Goal: Task Accomplishment & Management: Manage account settings

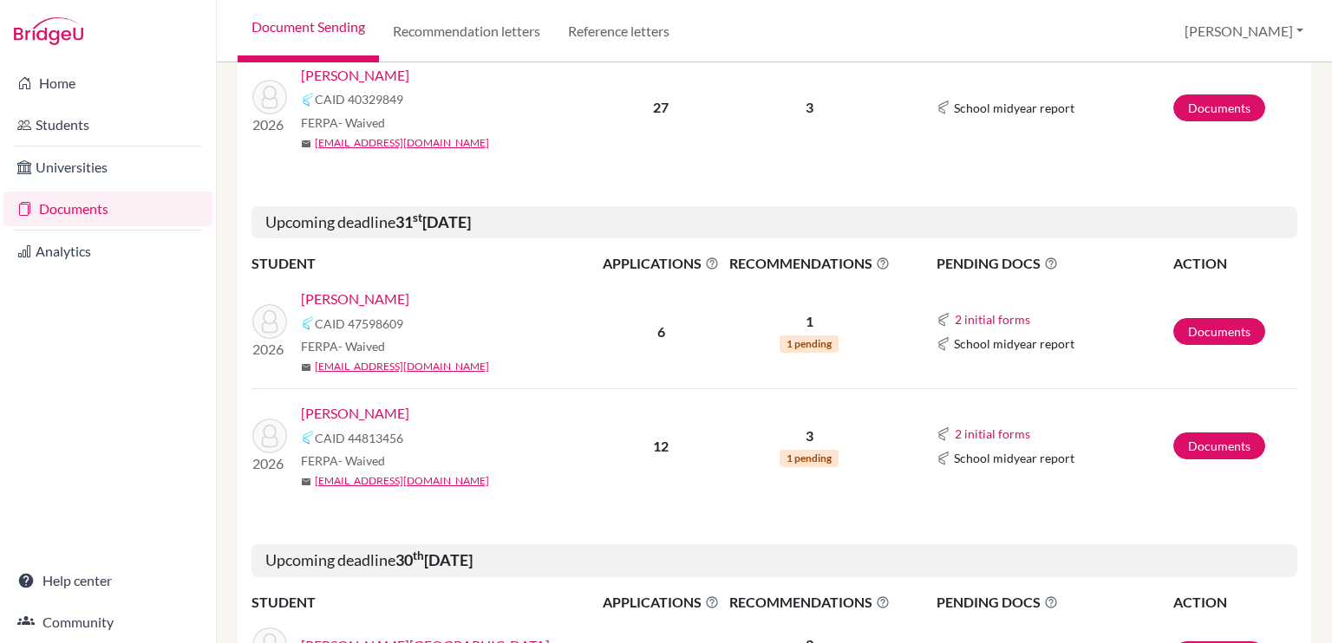
scroll to position [434, 0]
click at [376, 415] on link "[PERSON_NAME]" at bounding box center [355, 413] width 108 height 21
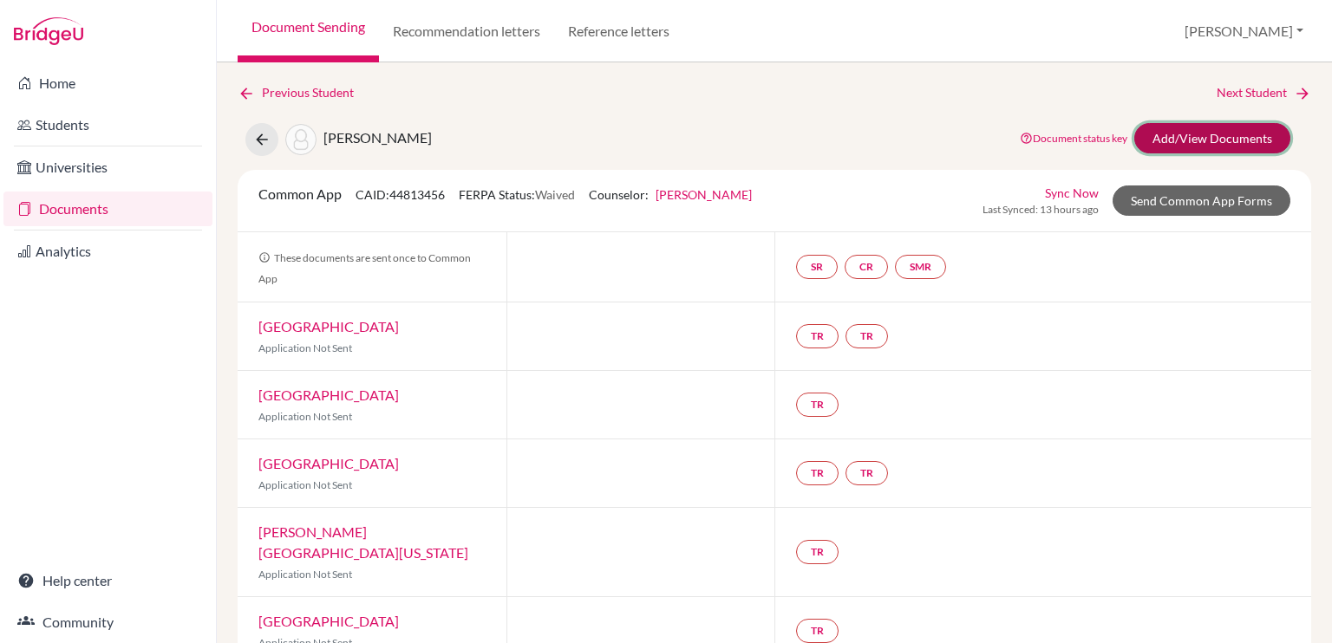
click at [1216, 143] on link "Add/View Documents" at bounding box center [1212, 138] width 156 height 30
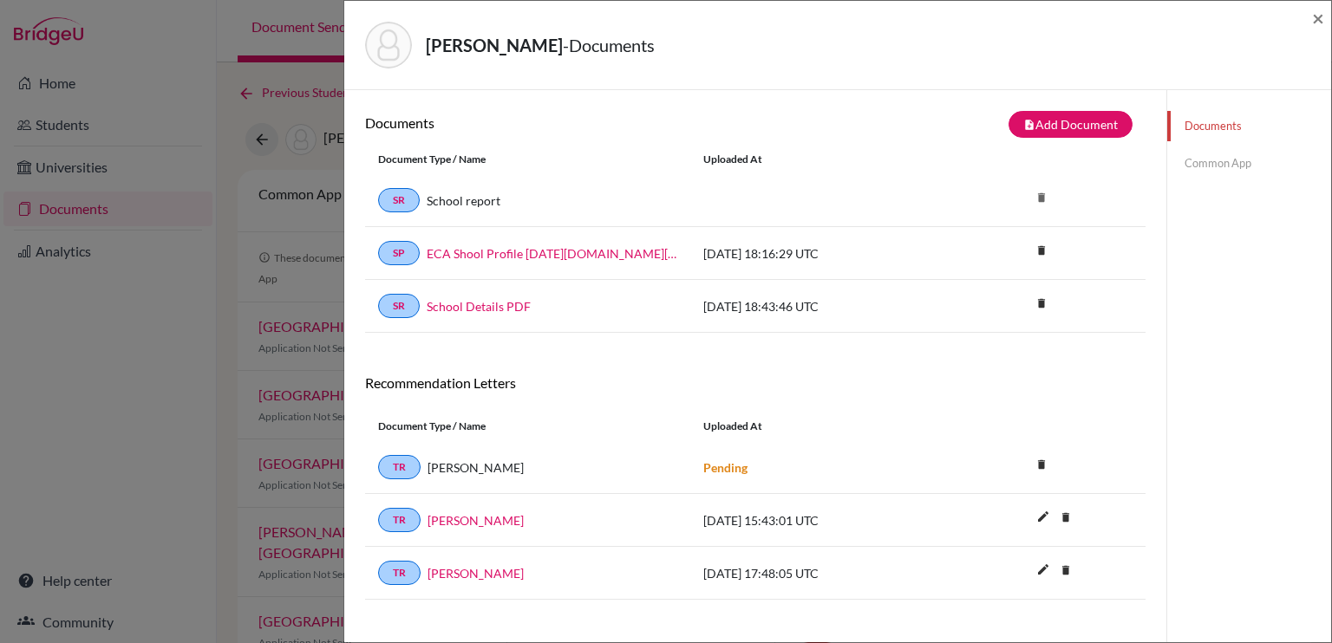
scroll to position [90, 0]
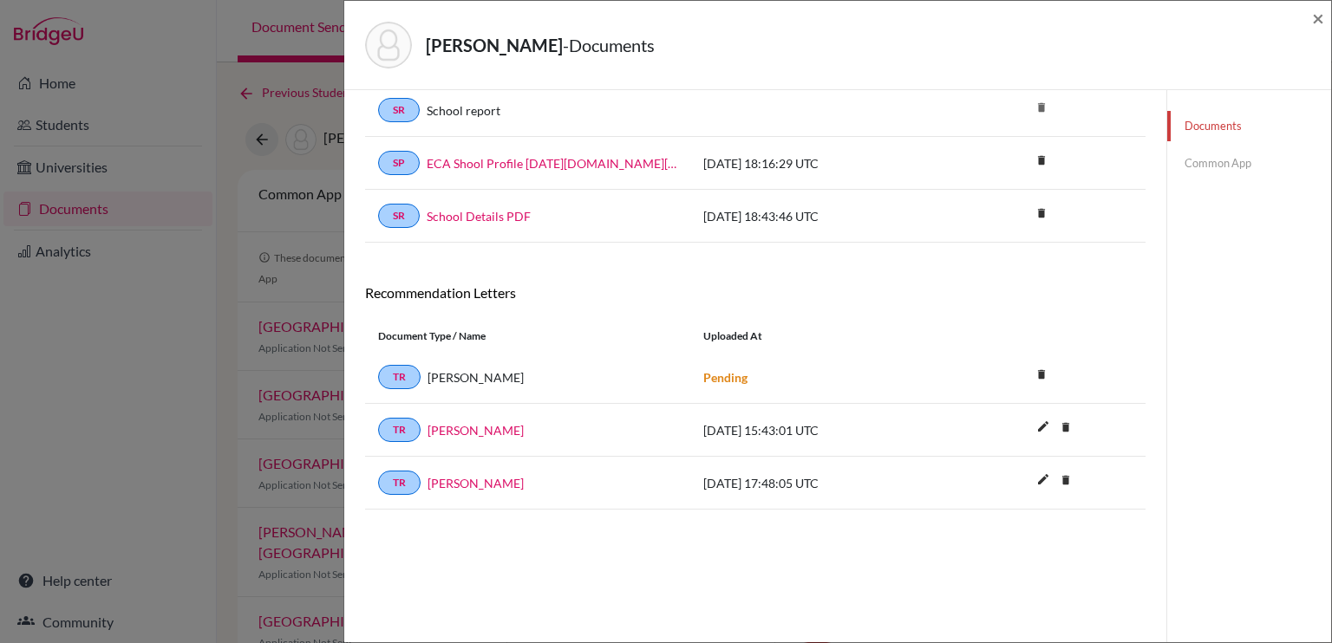
click at [1200, 162] on link "Common App" at bounding box center [1249, 163] width 164 height 30
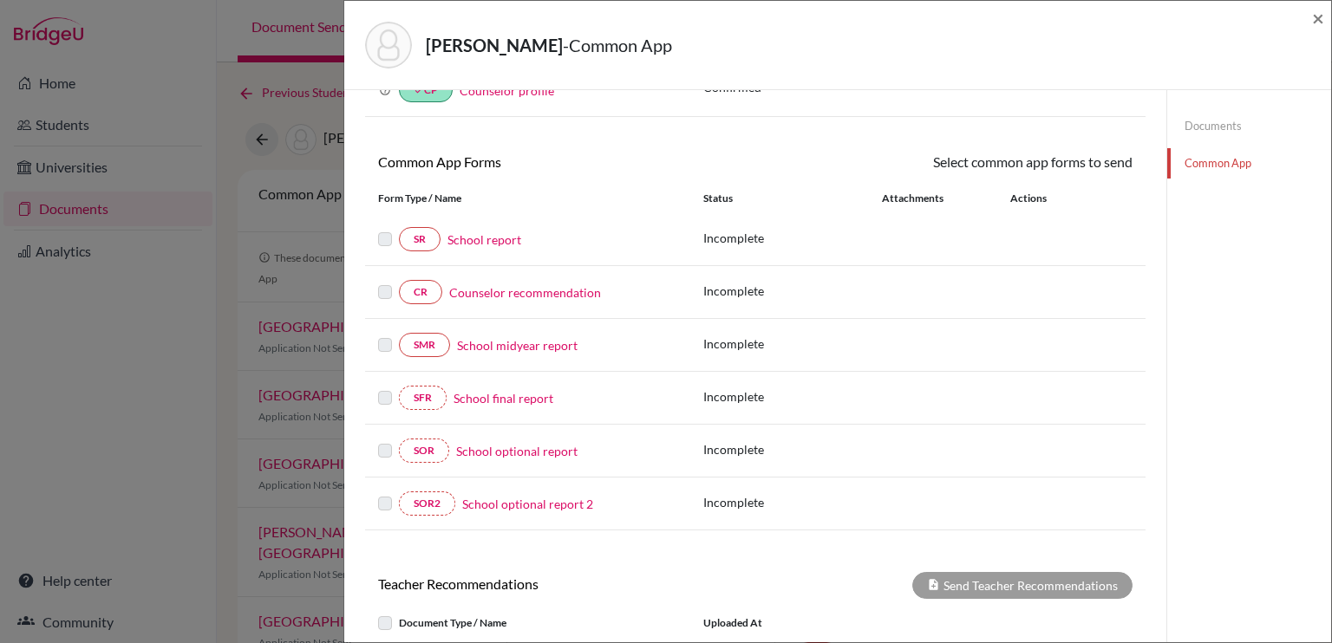
scroll to position [111, 0]
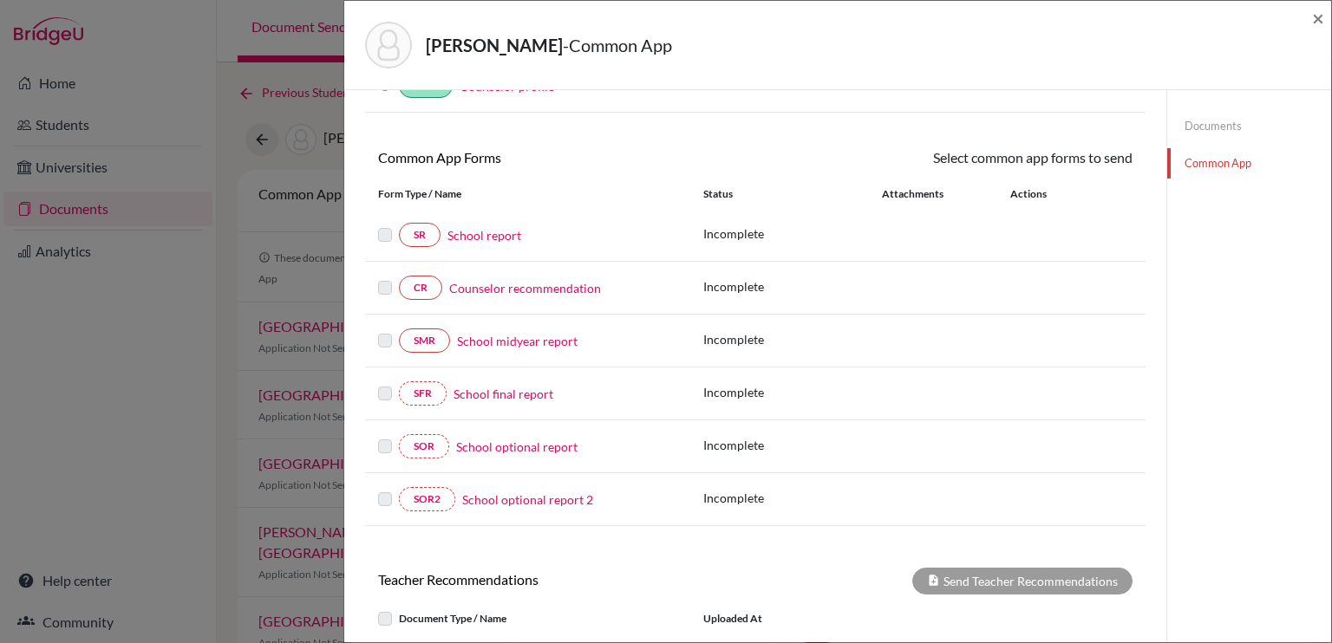
click at [541, 286] on link "Counselor recommendation" at bounding box center [525, 288] width 152 height 18
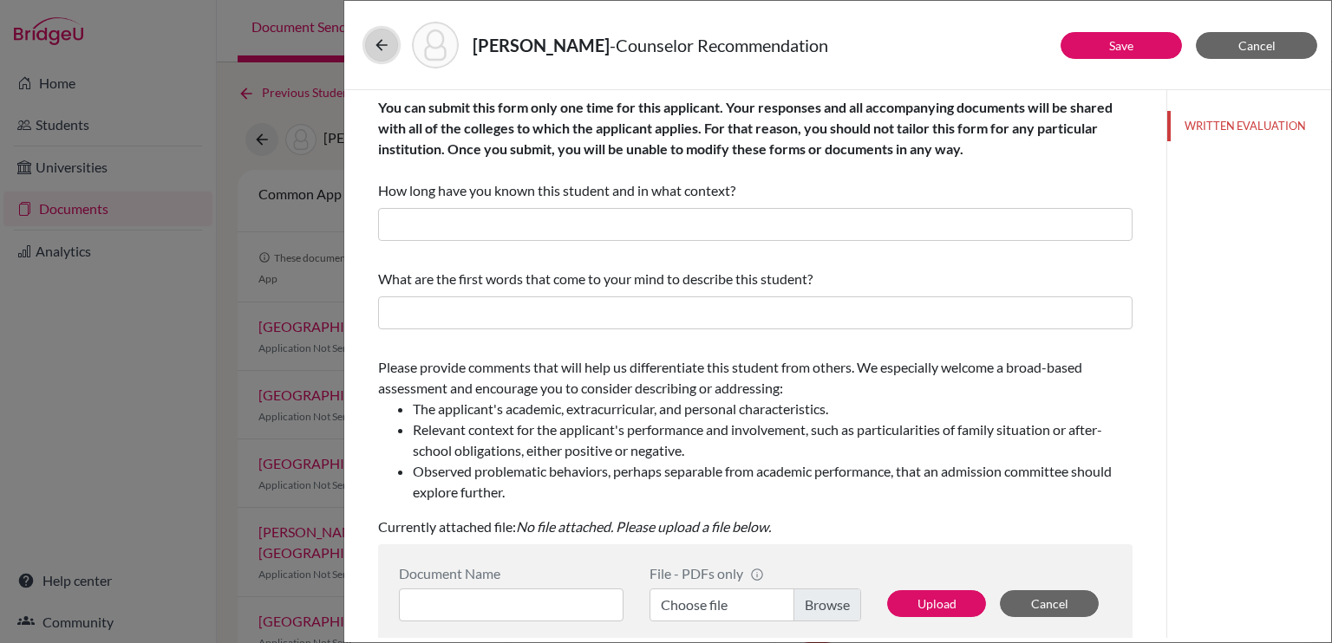
click at [376, 41] on icon at bounding box center [381, 44] width 17 height 17
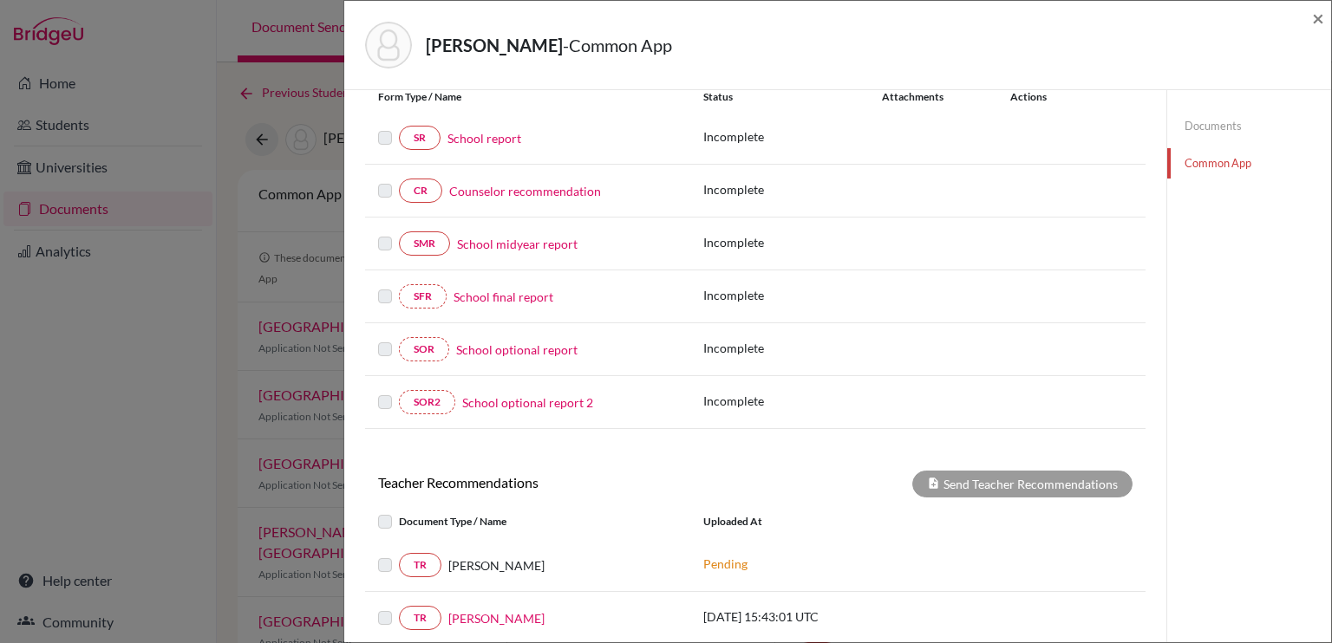
scroll to position [210, 0]
click at [485, 132] on link "School report" at bounding box center [484, 136] width 74 height 18
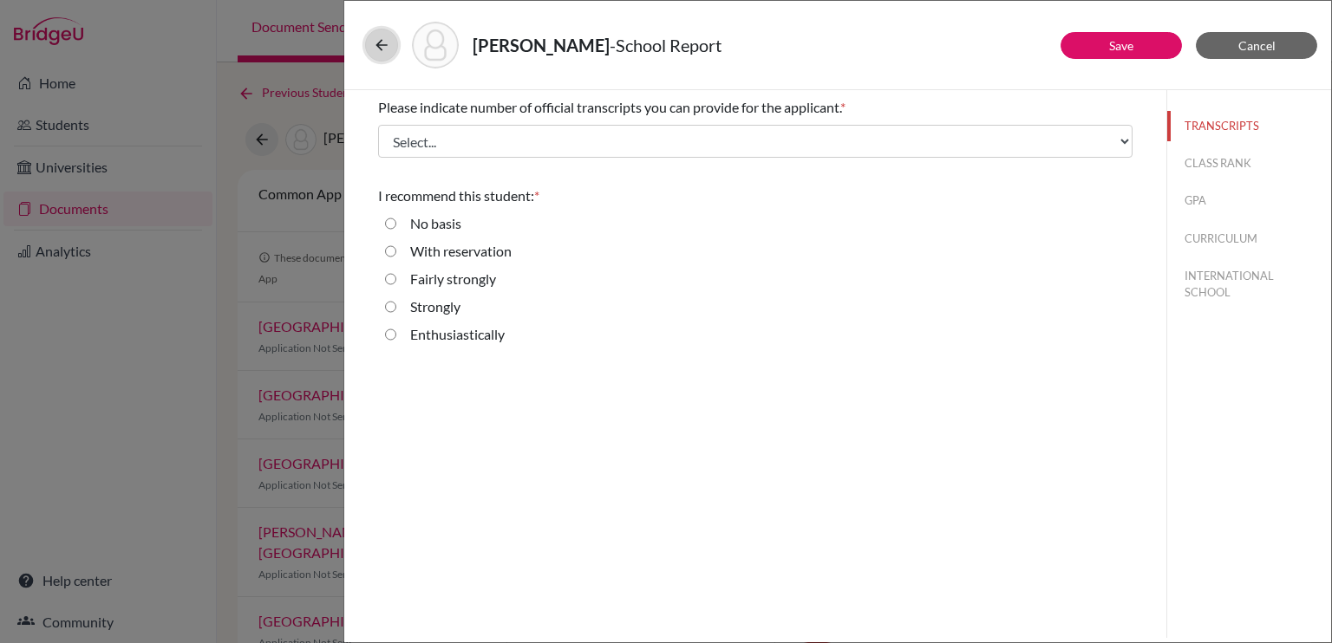
click at [378, 45] on icon at bounding box center [381, 44] width 17 height 17
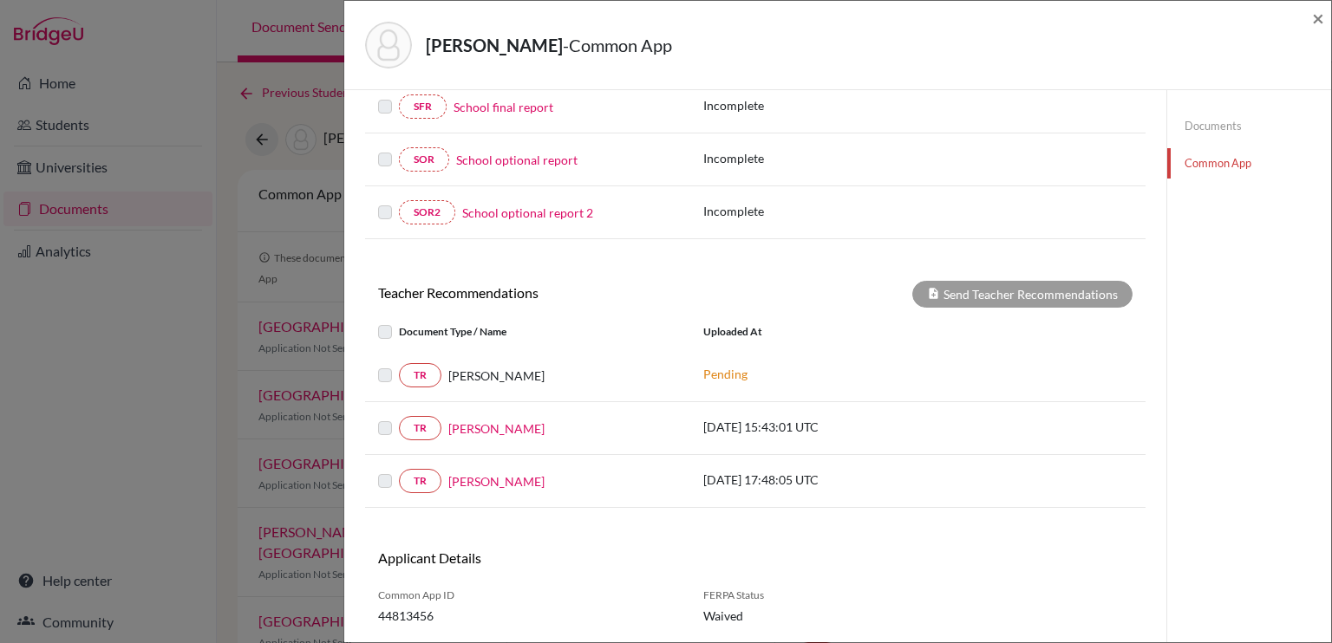
scroll to position [443, 0]
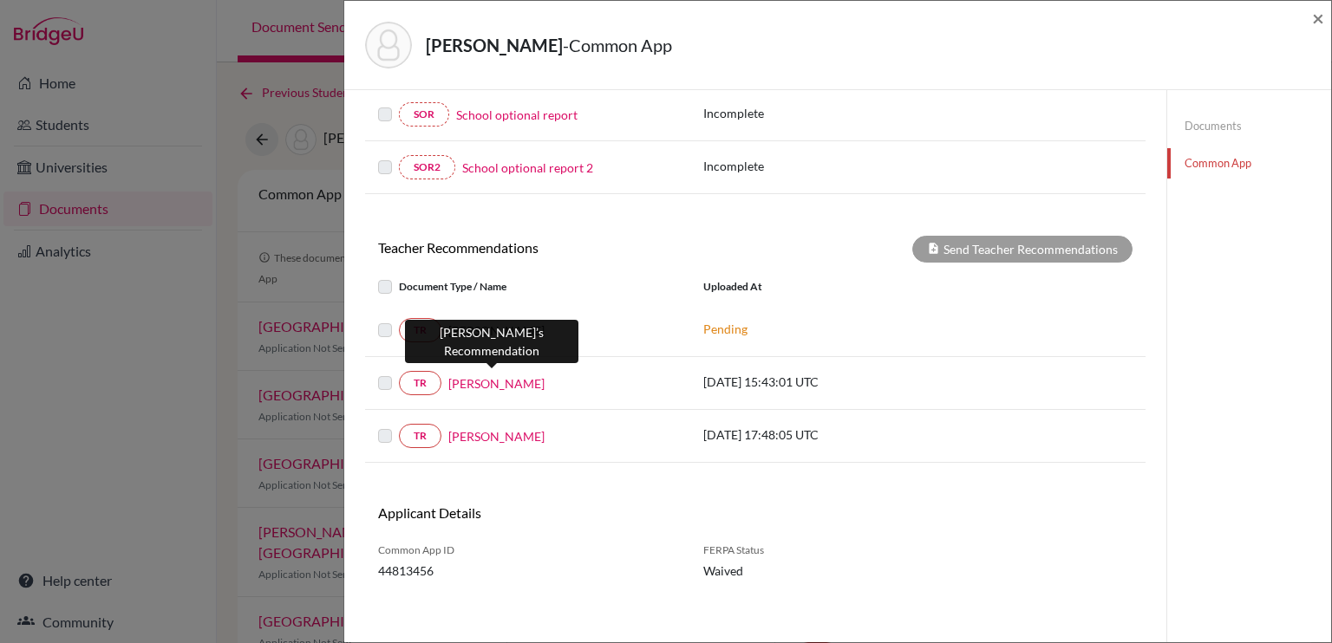
click at [479, 380] on link "[PERSON_NAME]" at bounding box center [496, 384] width 96 height 18
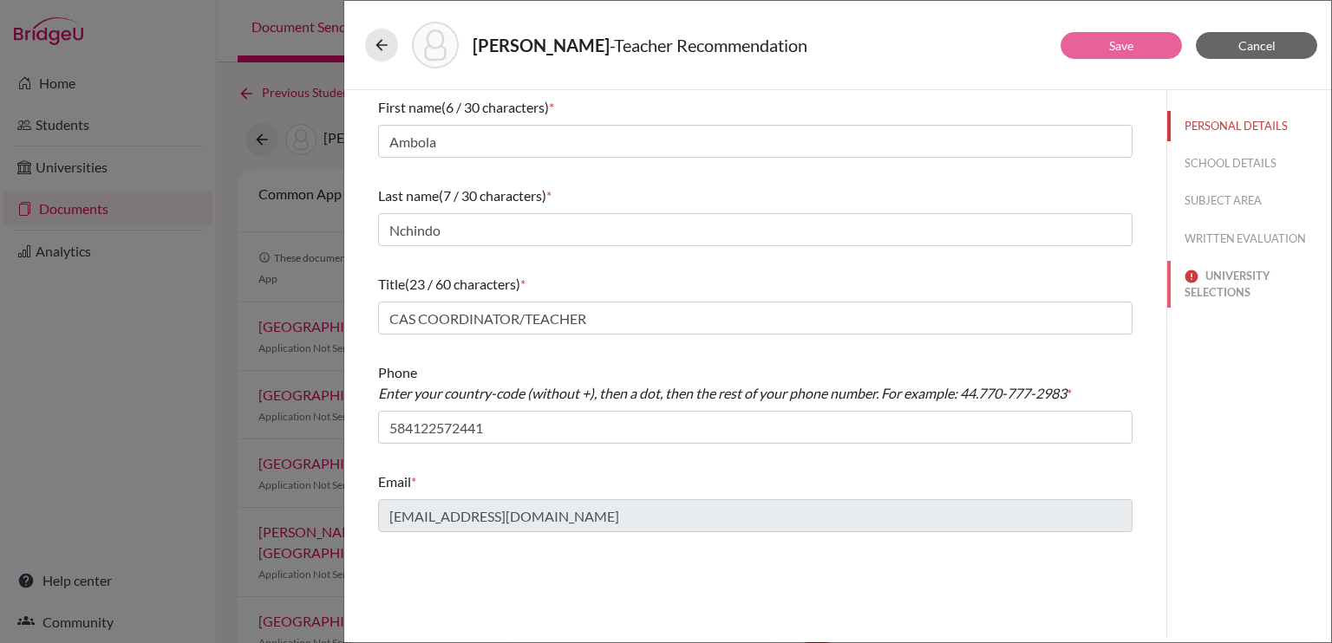
click at [1249, 289] on button "UNIVERSITY SELECTIONS" at bounding box center [1249, 284] width 164 height 47
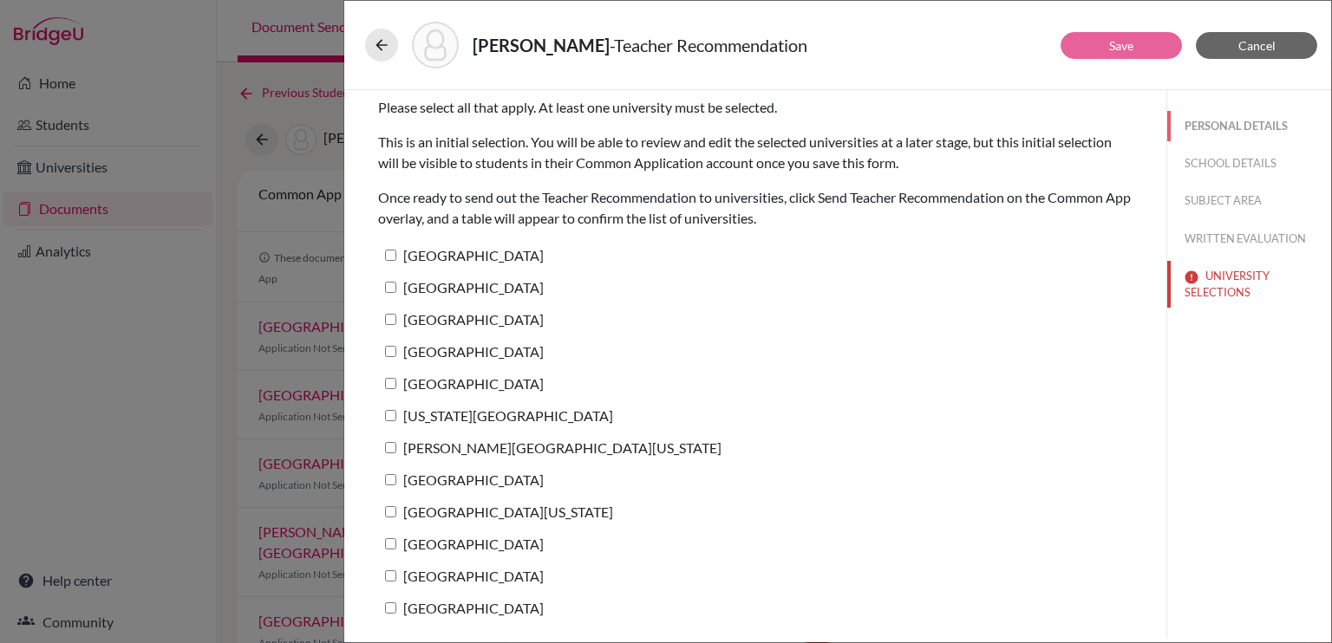
click at [1266, 127] on button "PERSONAL DETAILS" at bounding box center [1249, 126] width 164 height 30
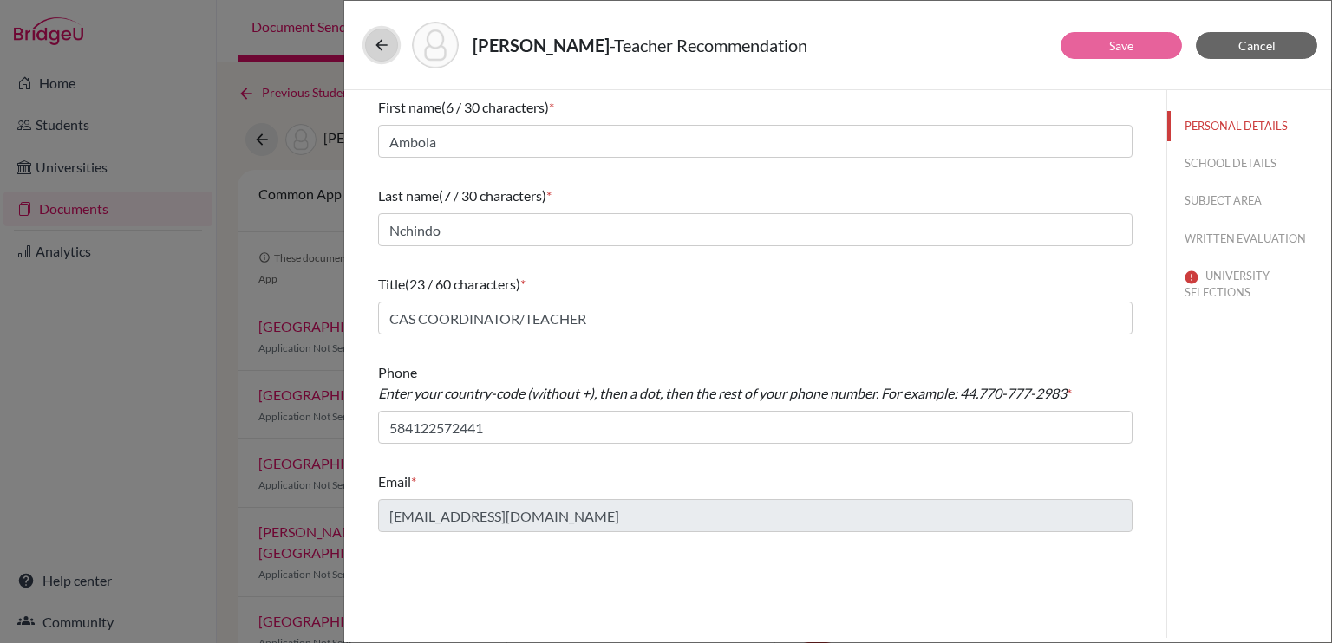
click at [371, 49] on button at bounding box center [381, 45] width 33 height 33
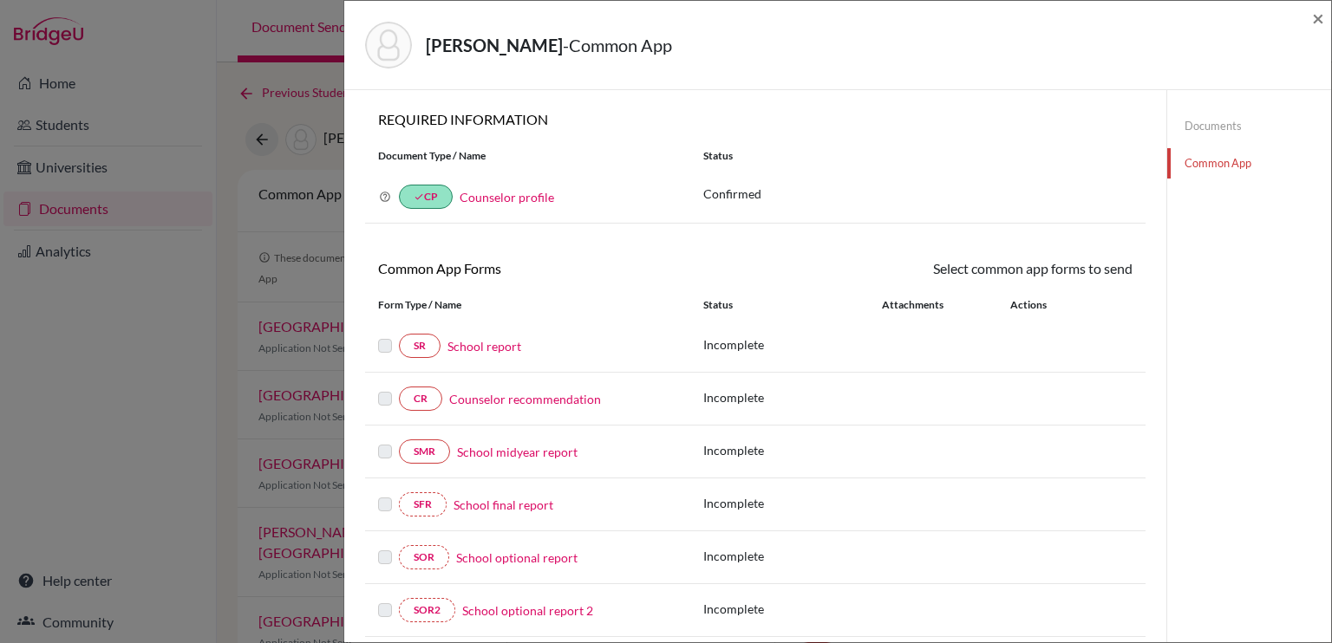
scroll to position [443, 0]
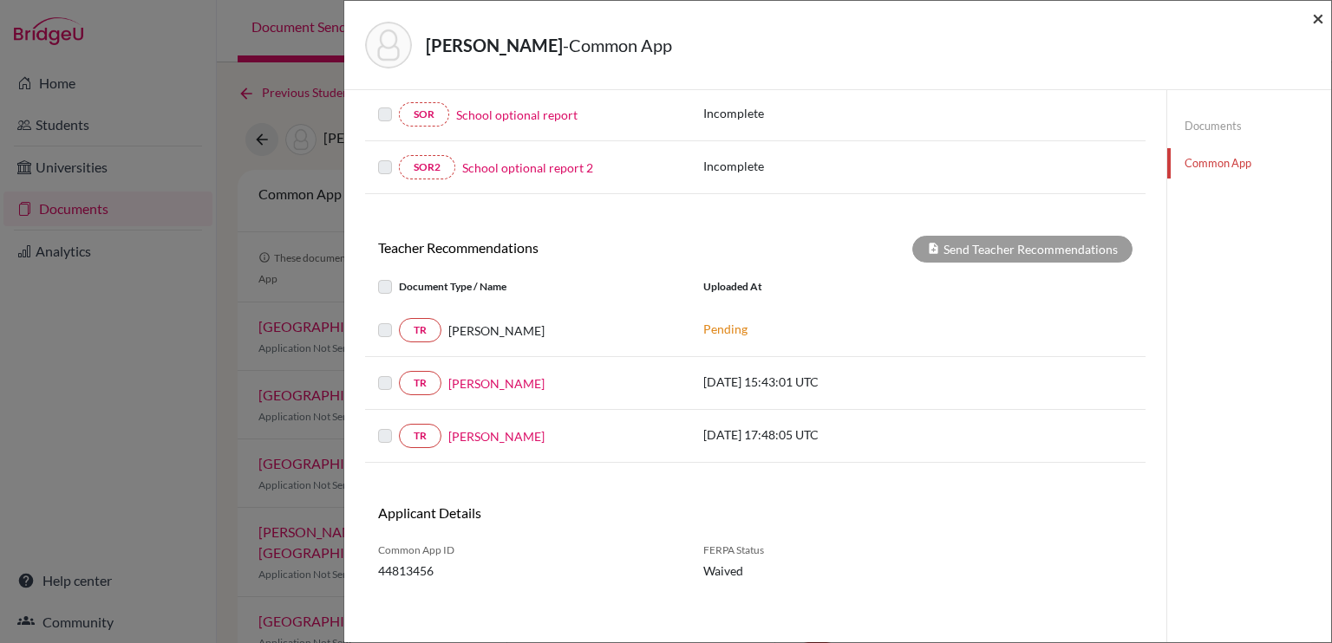
click at [1316, 17] on span "×" at bounding box center [1318, 17] width 12 height 25
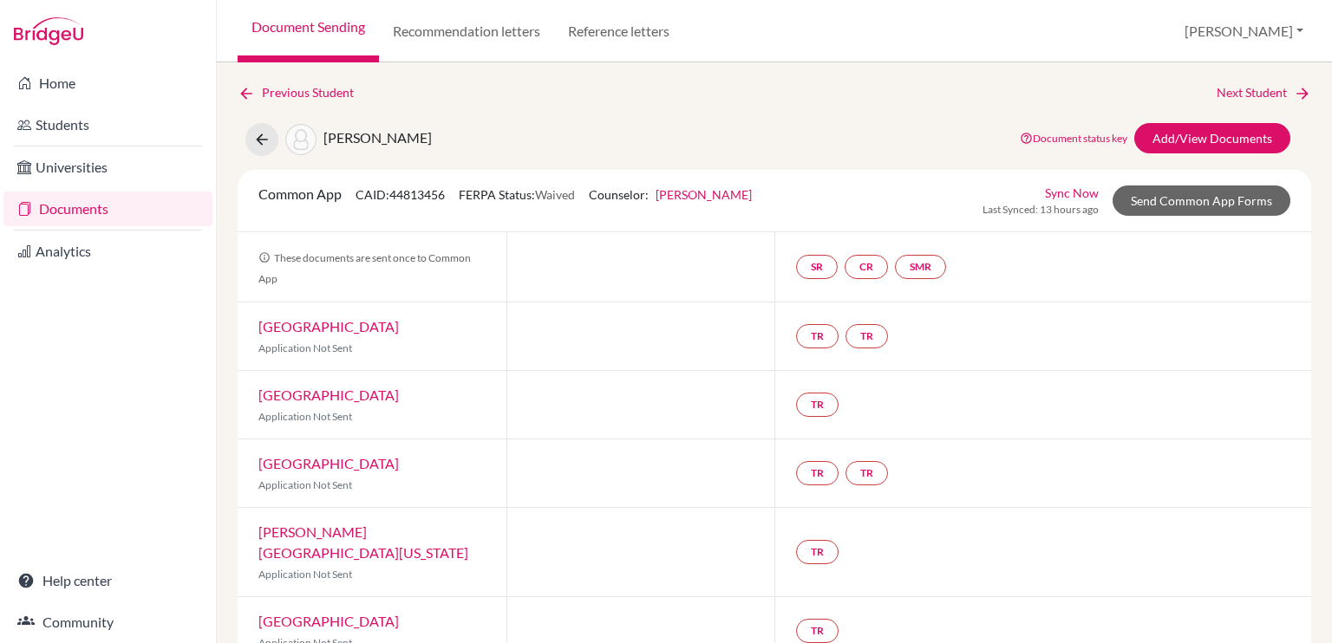
click at [76, 214] on link "Documents" at bounding box center [107, 209] width 209 height 35
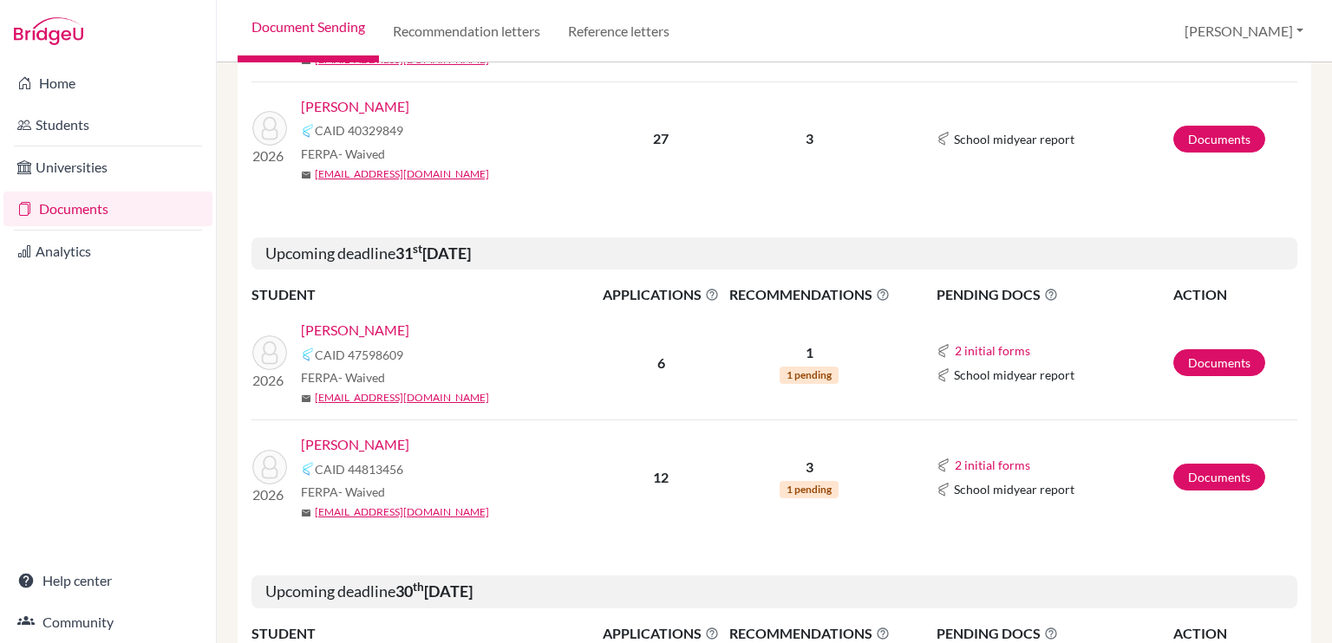
scroll to position [434, 0]
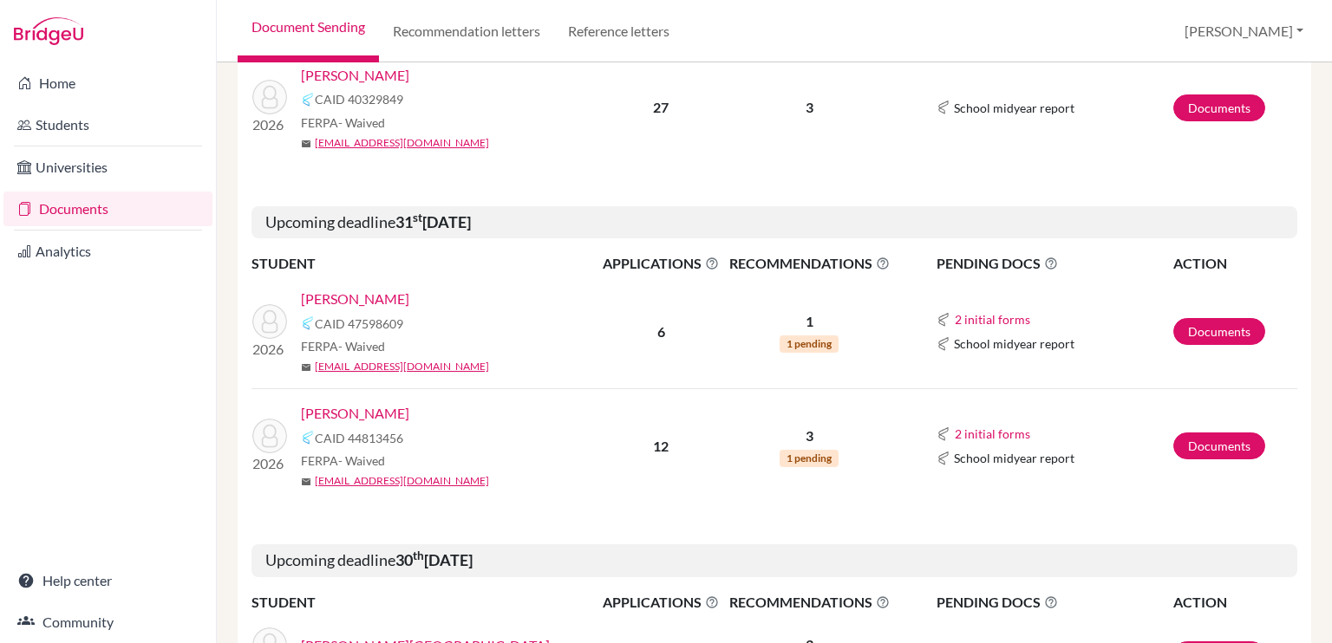
click at [389, 416] on link "[PERSON_NAME]" at bounding box center [355, 413] width 108 height 21
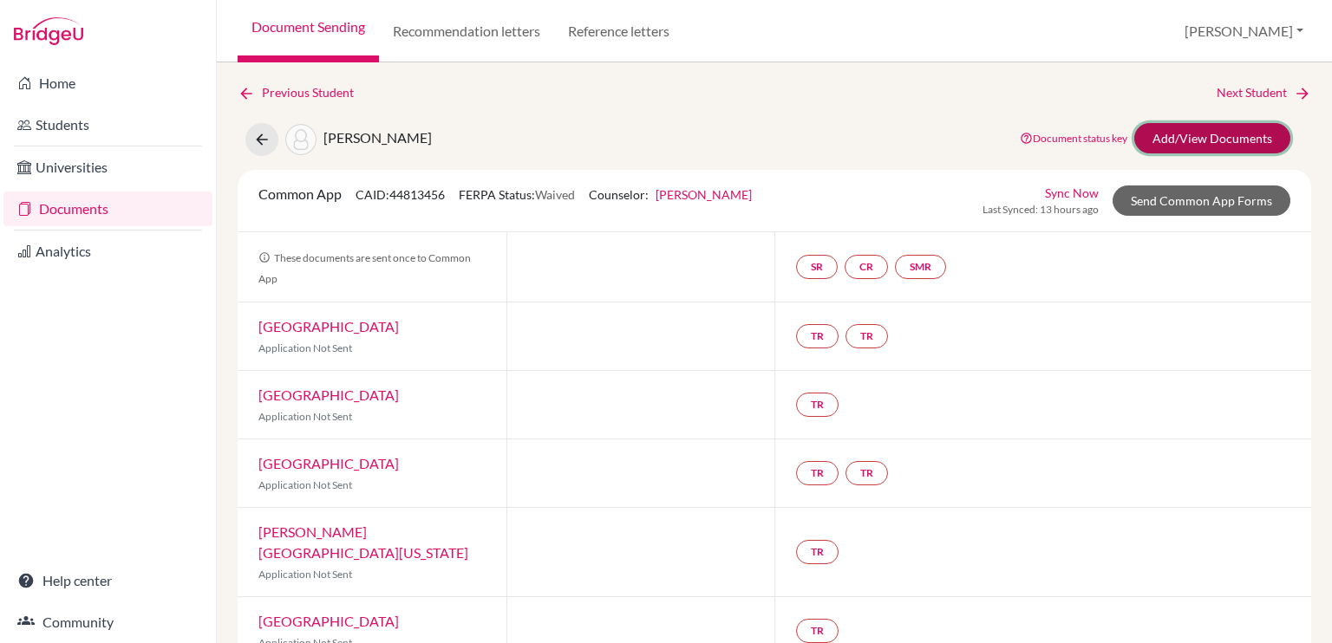
click at [1164, 139] on link "Add/View Documents" at bounding box center [1212, 138] width 156 height 30
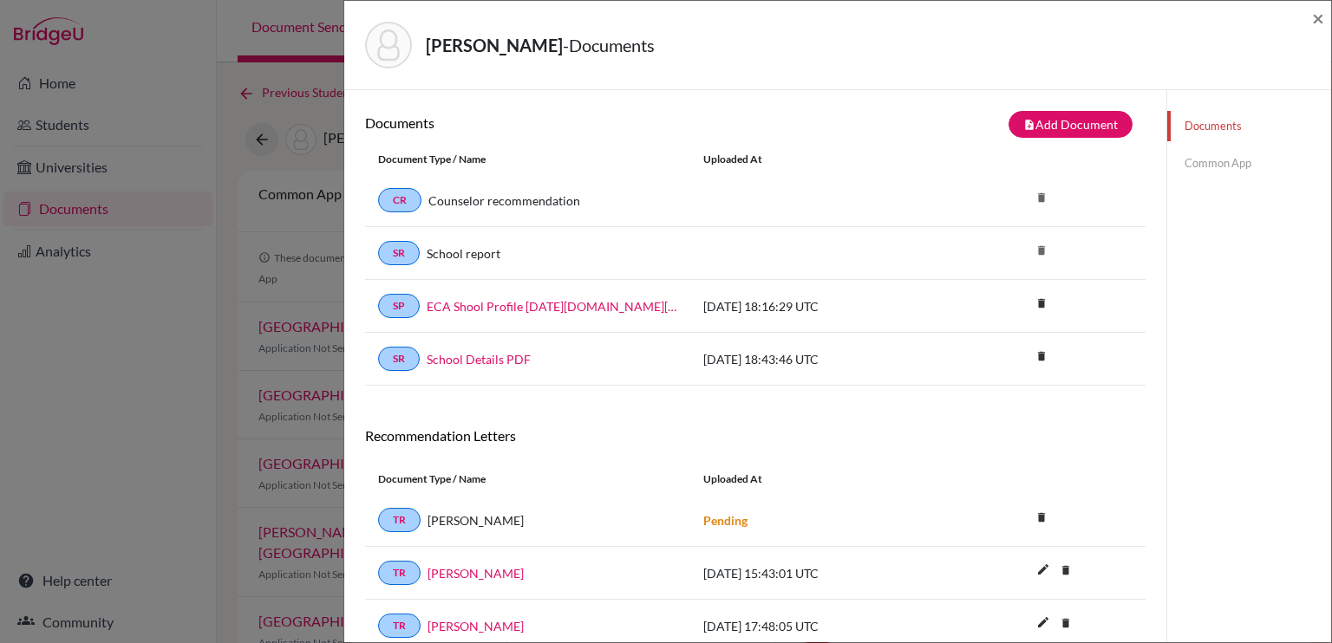
scroll to position [90, 0]
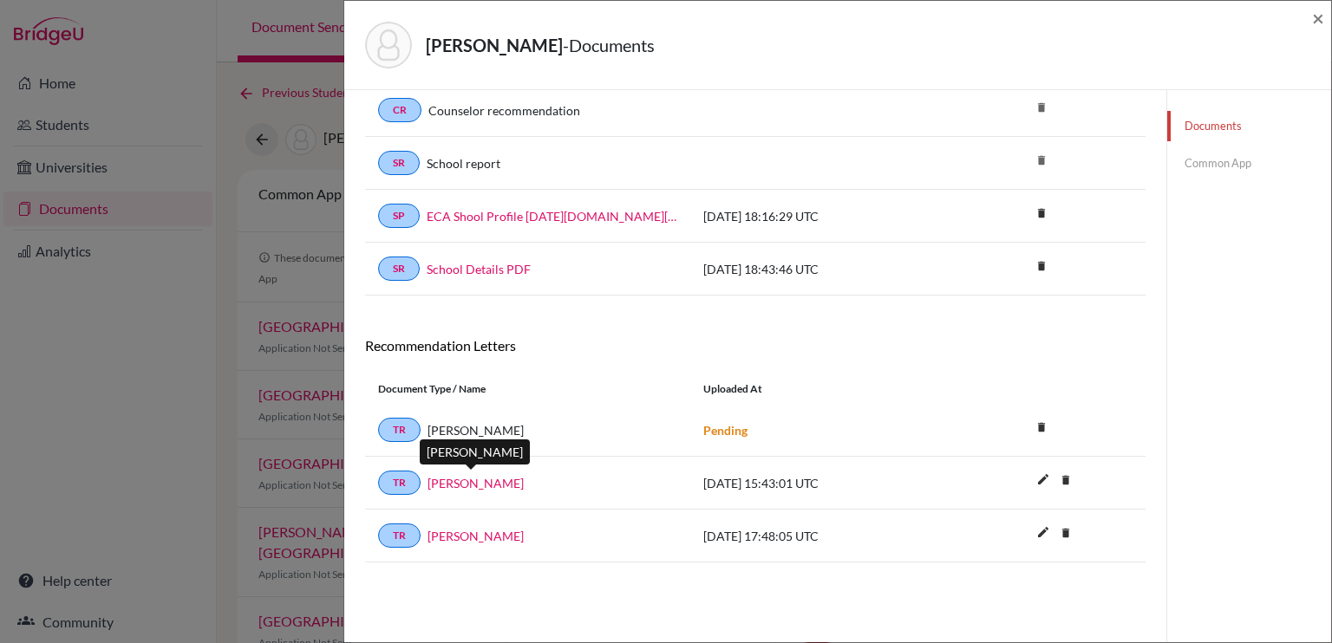
click at [483, 481] on link "[PERSON_NAME]" at bounding box center [475, 483] width 96 height 18
click at [1031, 427] on icon "delete" at bounding box center [1041, 427] width 26 height 26
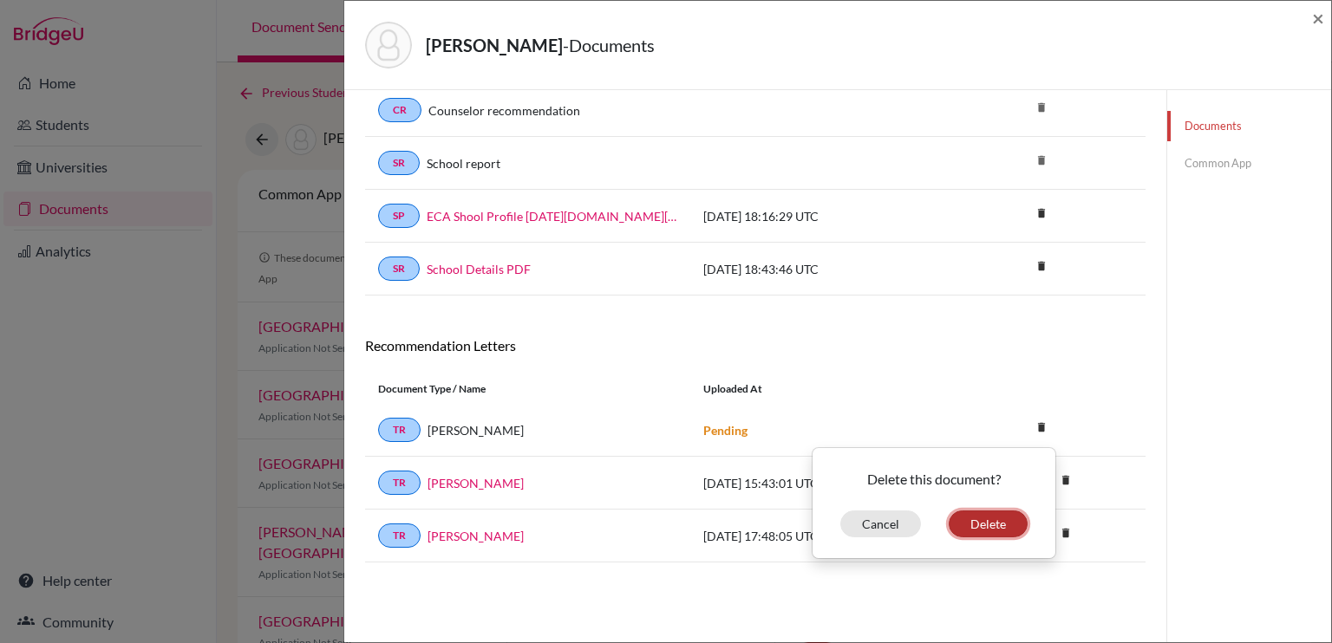
click at [988, 519] on button "Delete" at bounding box center [988, 524] width 79 height 27
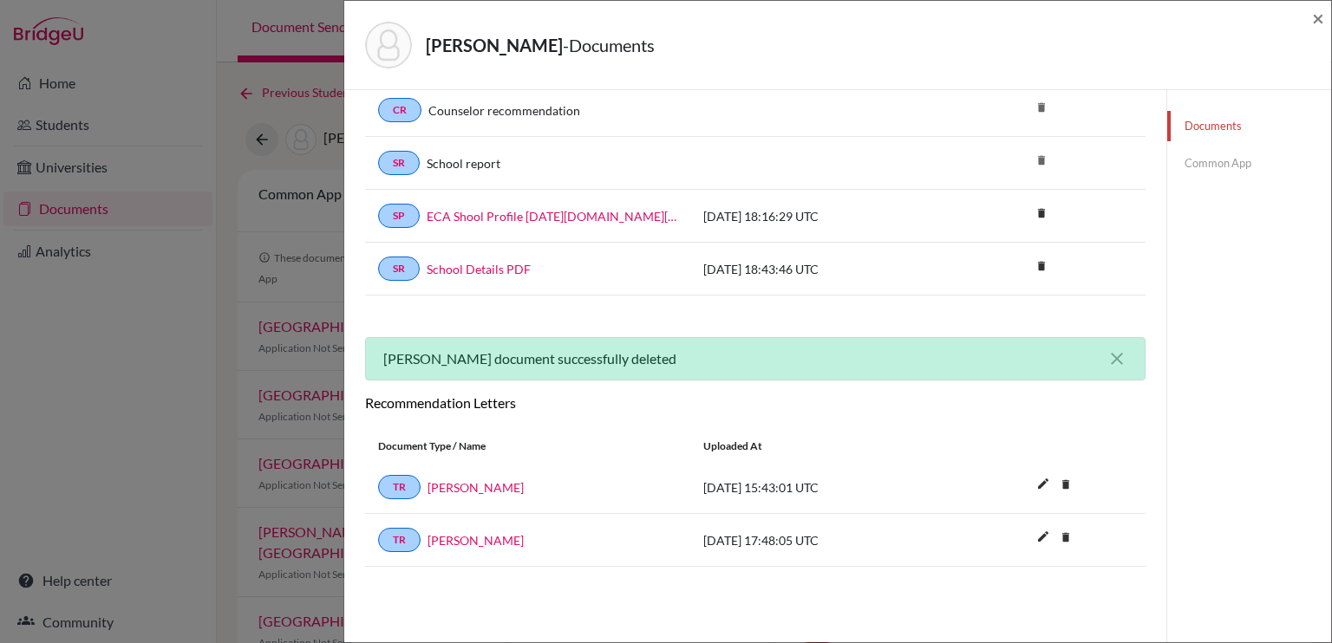
click at [1202, 170] on link "Common App" at bounding box center [1249, 163] width 164 height 30
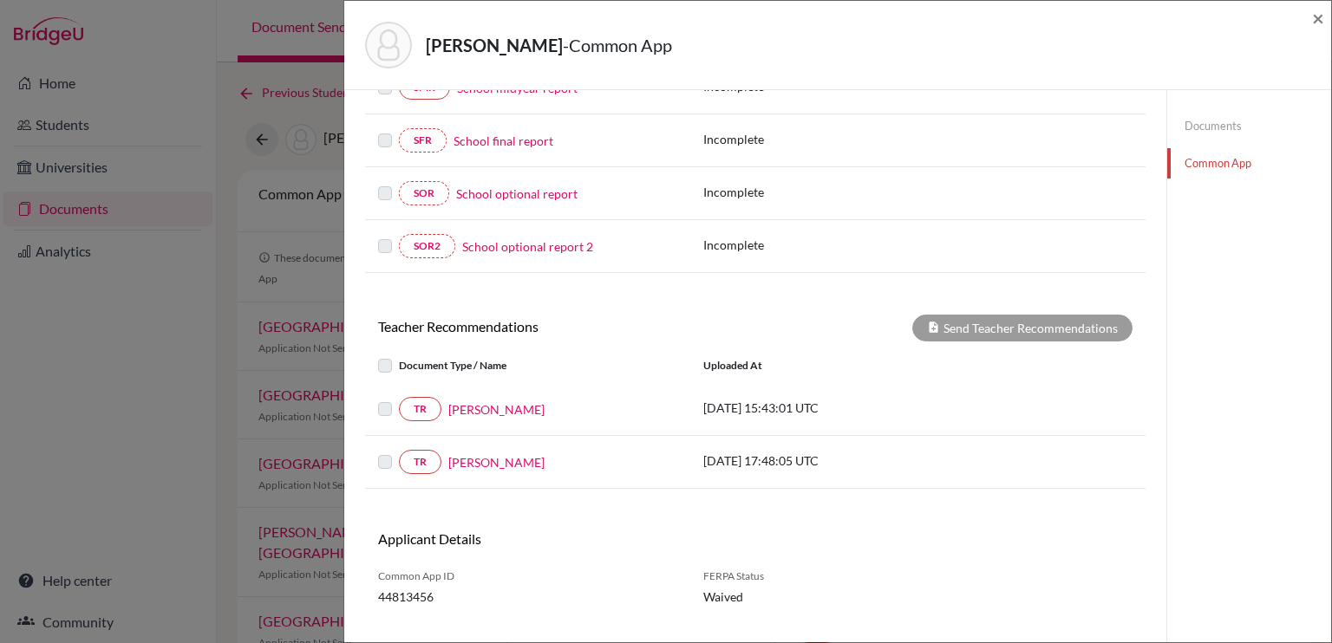
scroll to position [391, 0]
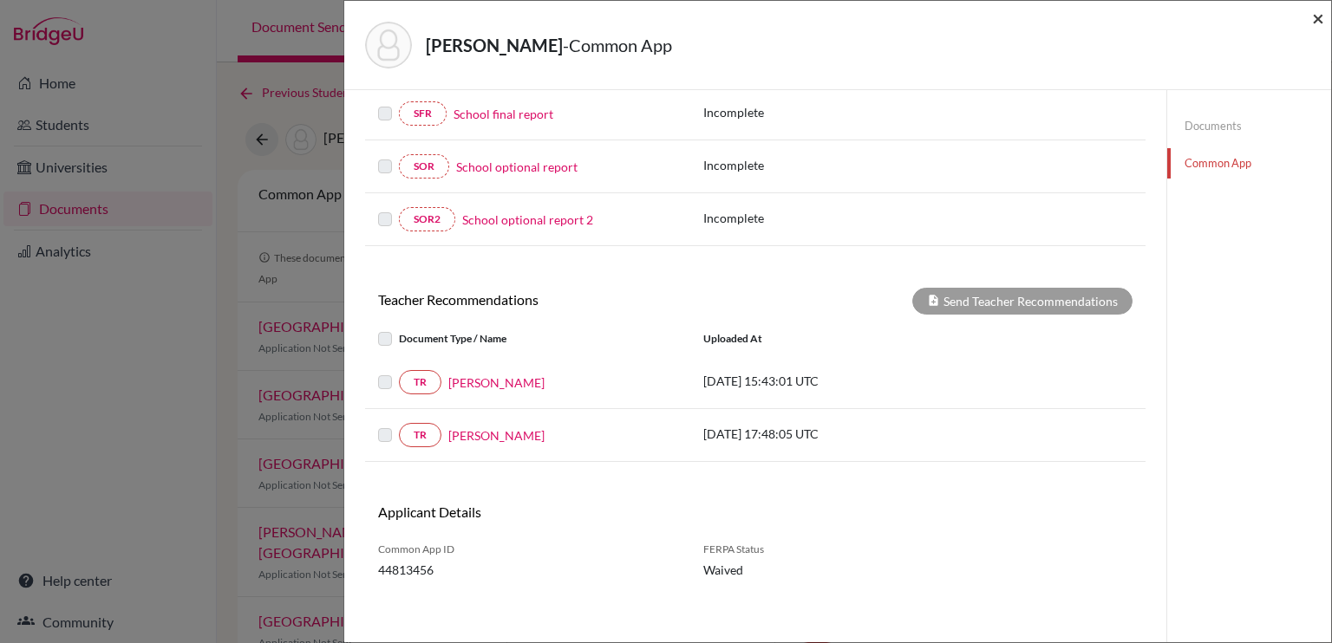
click at [1321, 19] on span "×" at bounding box center [1318, 17] width 12 height 25
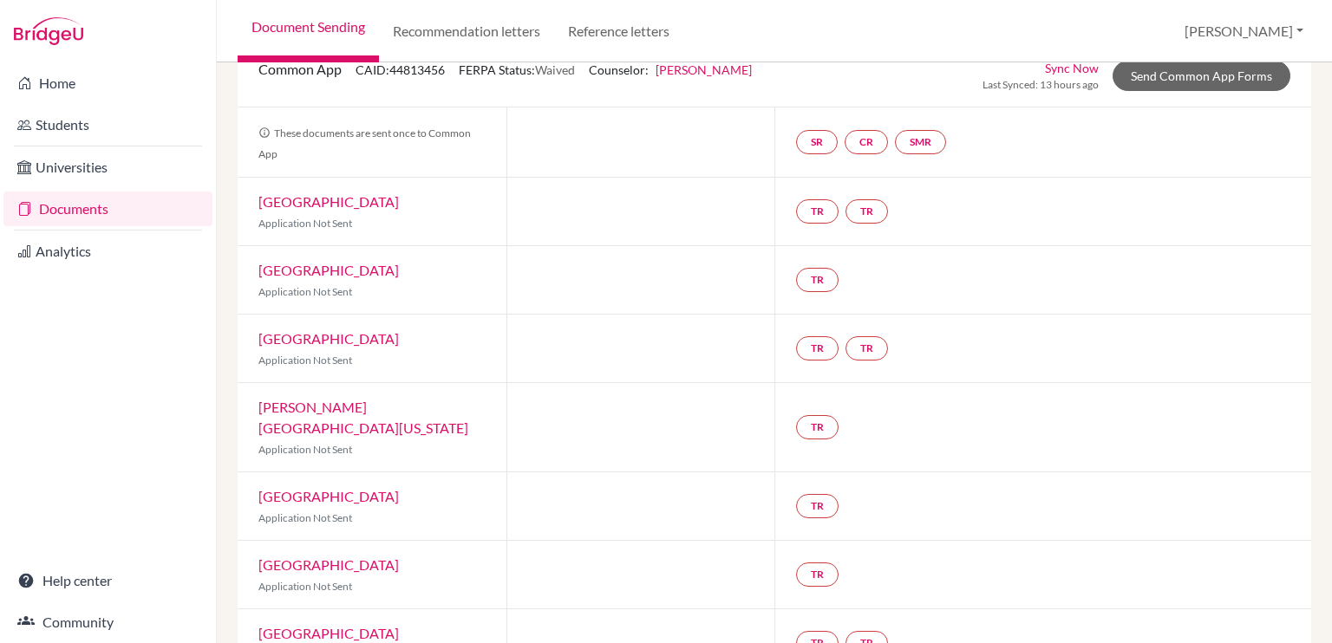
scroll to position [132, 0]
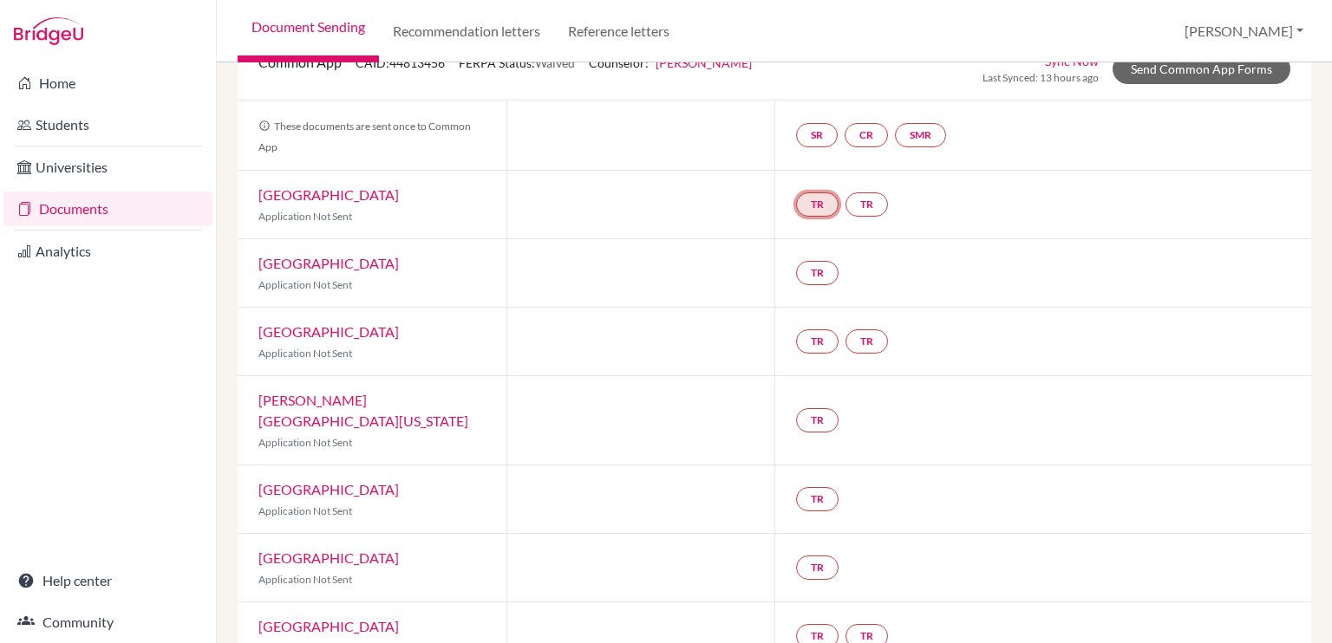
click at [812, 207] on link "TR" at bounding box center [817, 204] width 42 height 24
click at [858, 205] on link "TR" at bounding box center [866, 204] width 42 height 24
click at [812, 277] on link "TR" at bounding box center [817, 273] width 42 height 24
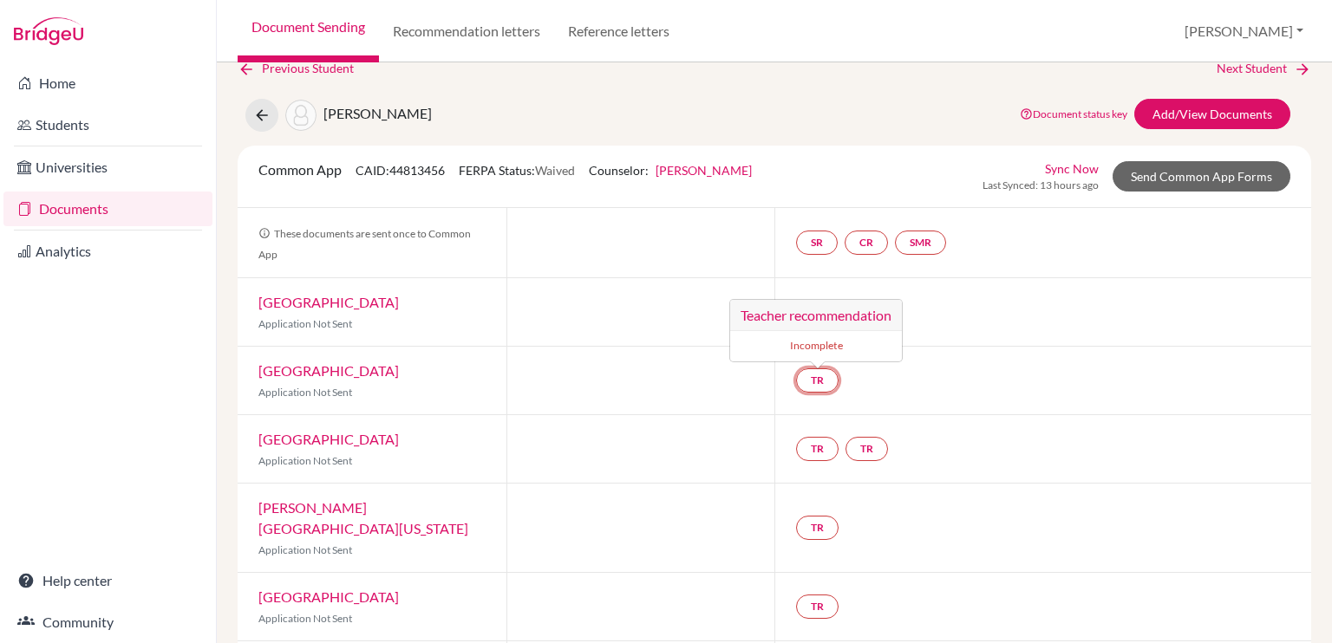
scroll to position [24, 0]
click at [1153, 124] on link "Add/View Documents" at bounding box center [1212, 114] width 156 height 30
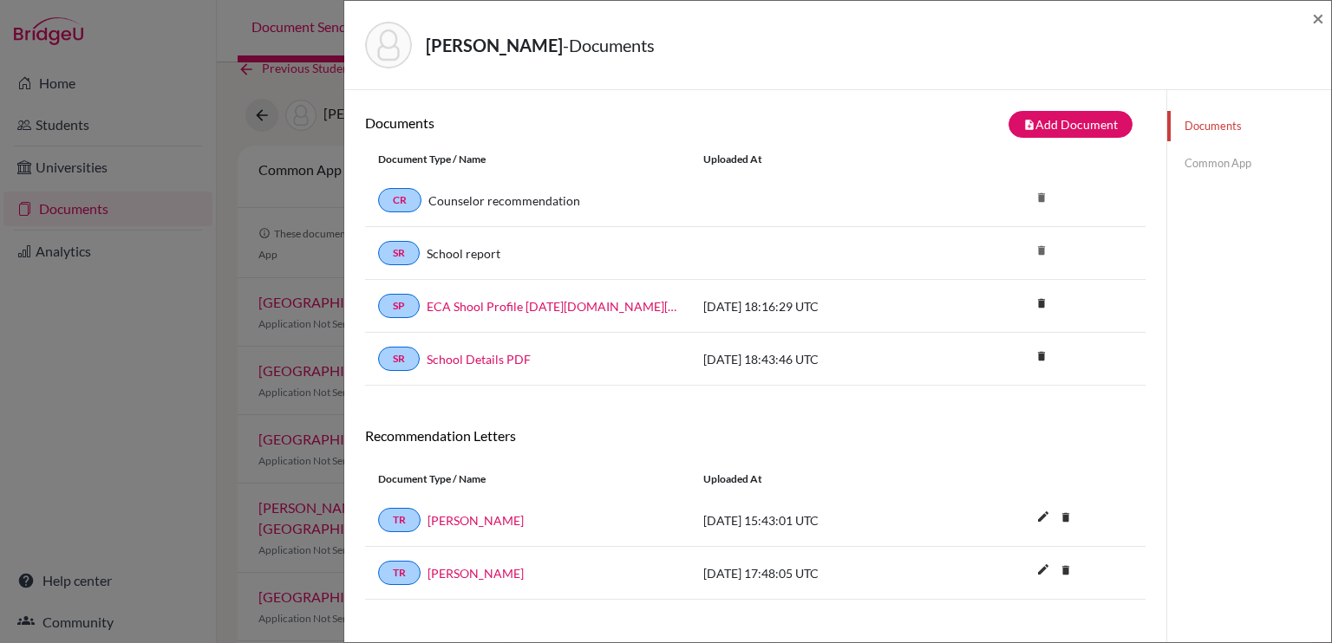
click at [1188, 177] on link "Common App" at bounding box center [1249, 163] width 164 height 30
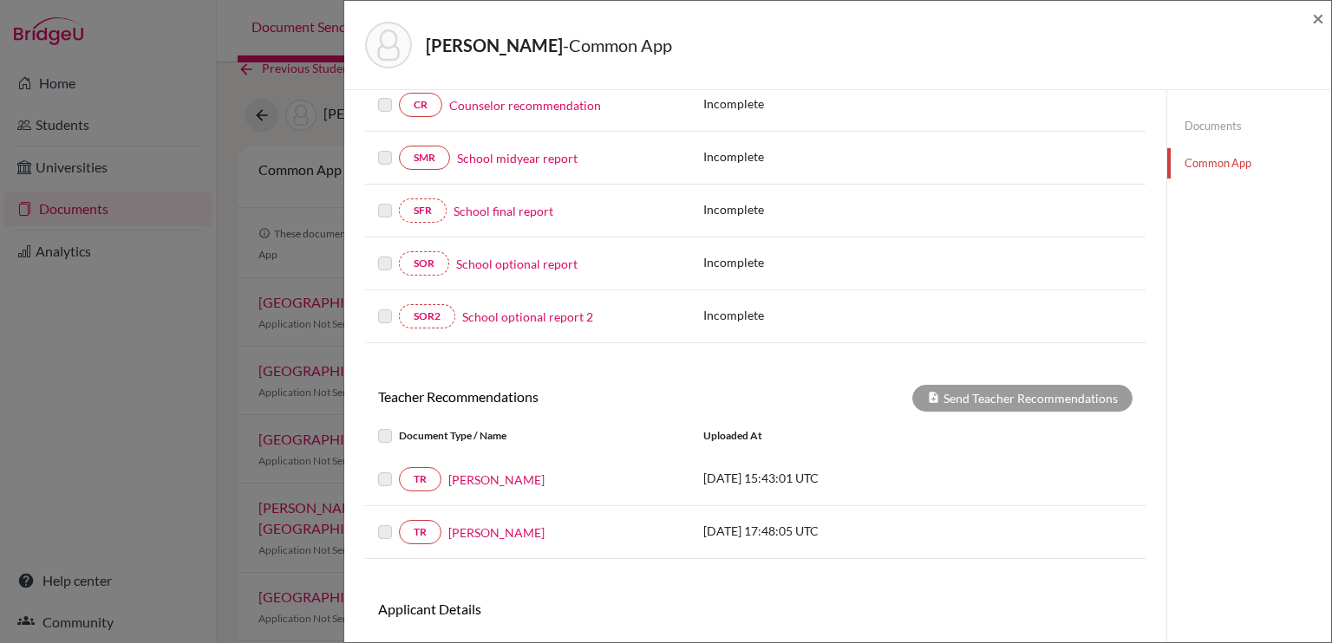
scroll to position [350, 0]
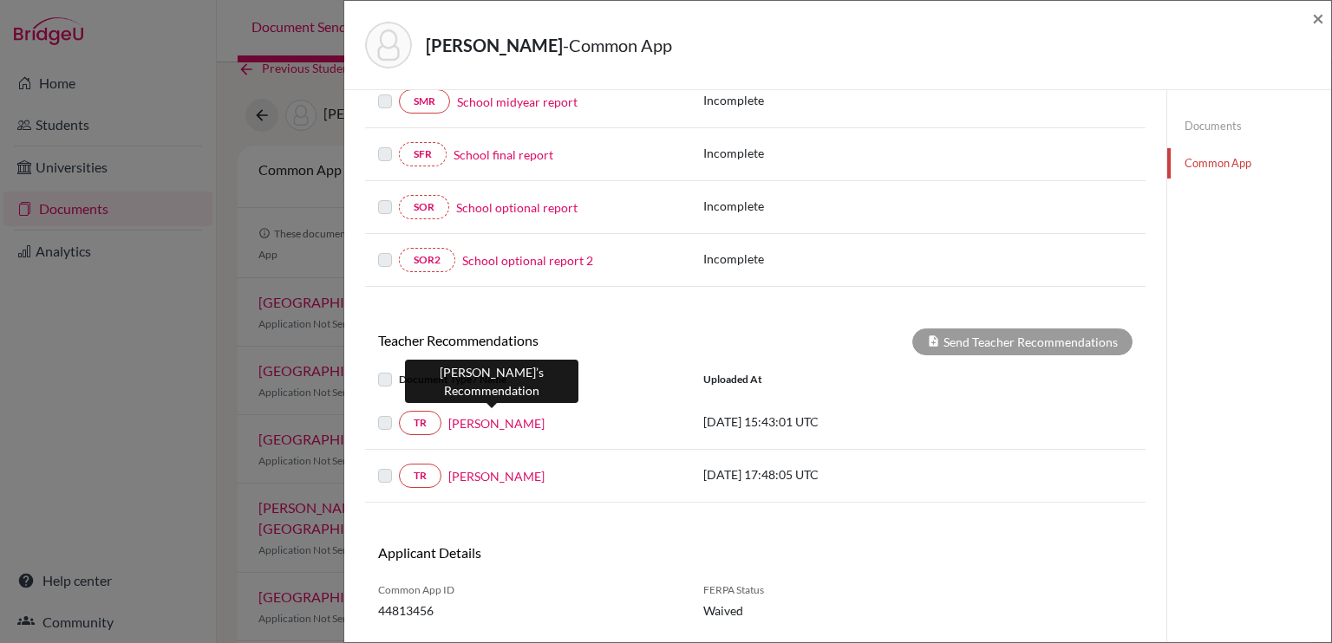
click at [517, 414] on link "[PERSON_NAME]" at bounding box center [496, 423] width 96 height 18
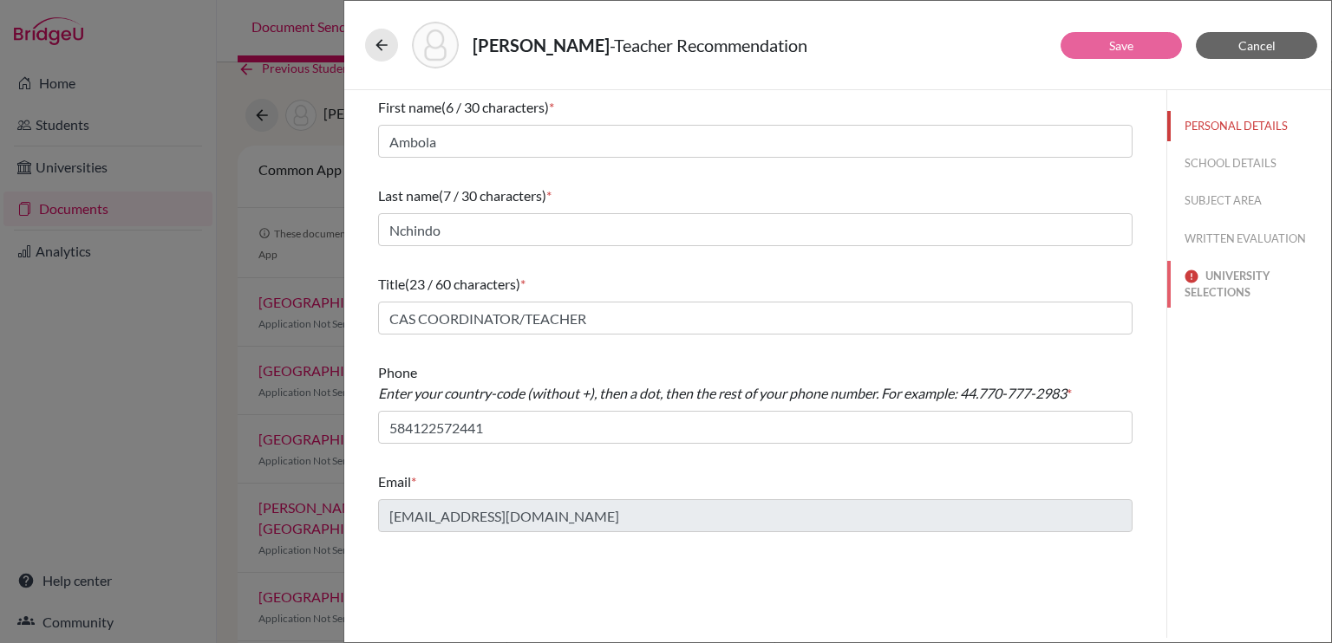
click at [1214, 290] on button "UNIVERSITY SELECTIONS" at bounding box center [1249, 284] width 164 height 47
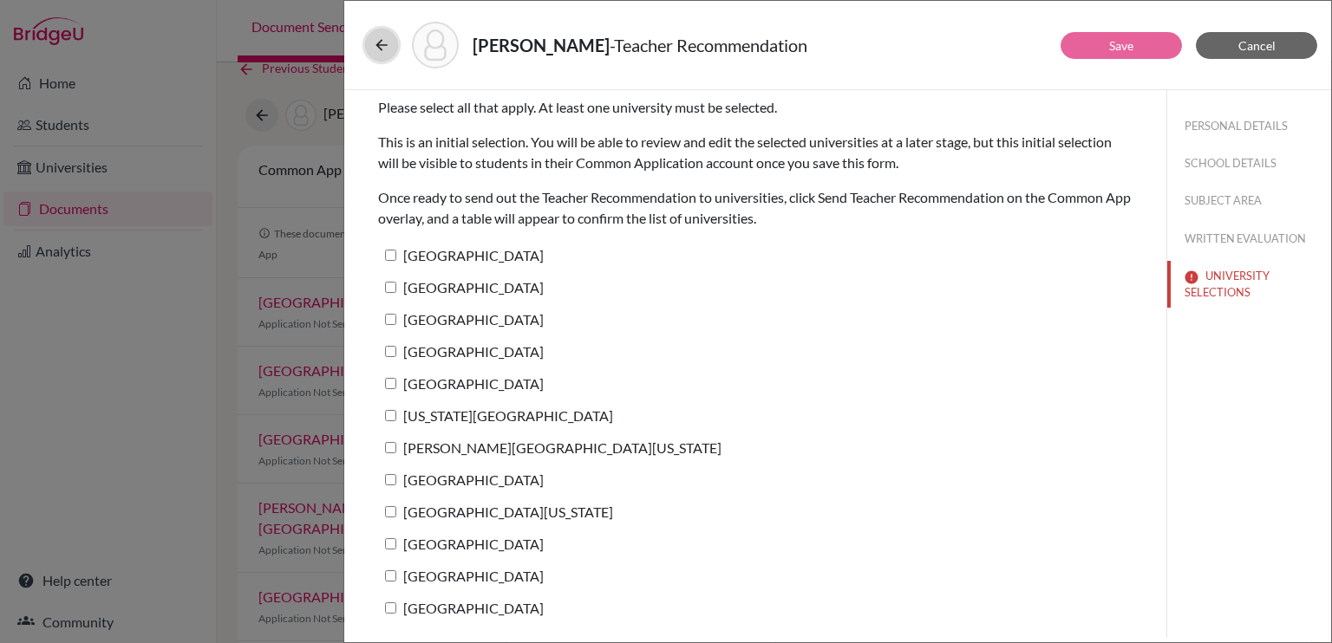
click at [373, 47] on icon at bounding box center [381, 44] width 17 height 17
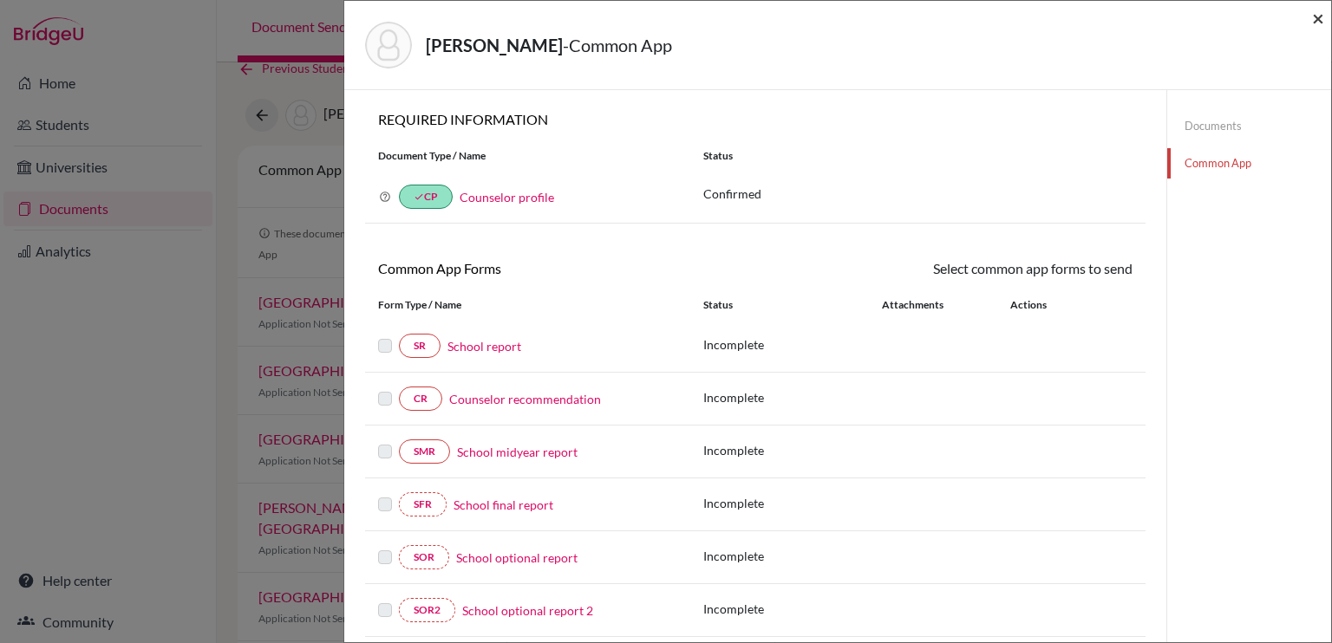
click at [1315, 16] on span "×" at bounding box center [1318, 17] width 12 height 25
